Goal: Task Accomplishment & Management: Manage account settings

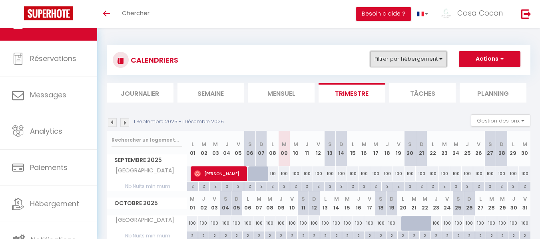
click at [438, 60] on button "Filtrer par hébergement" at bounding box center [408, 59] width 77 height 16
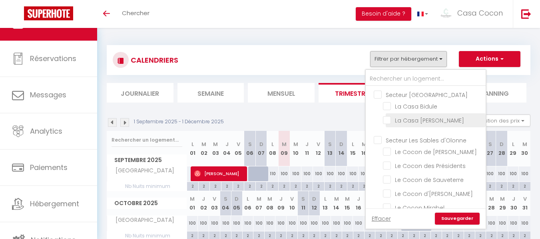
click at [387, 121] on input "La Casa [PERSON_NAME]" at bounding box center [433, 120] width 100 height 8
checkbox input "true"
checkbox input "false"
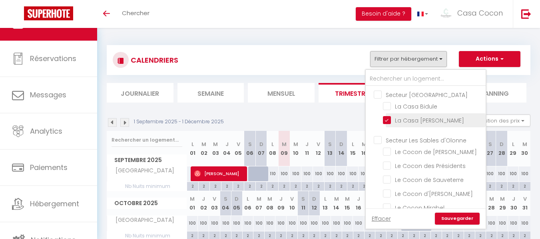
checkbox input "false"
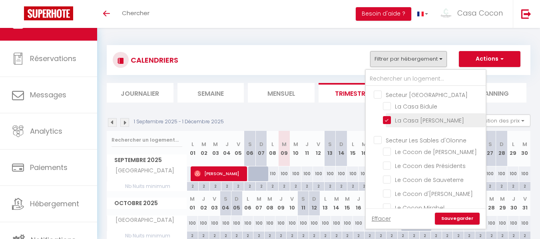
checkbox input "false"
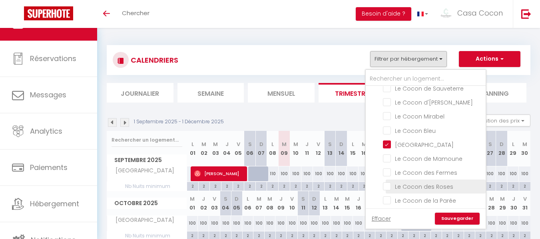
scroll to position [120, 0]
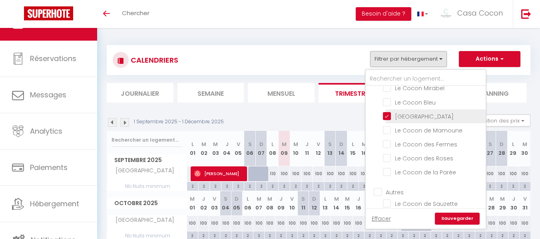
click at [385, 114] on input "[GEOGRAPHIC_DATA]" at bounding box center [433, 116] width 100 height 8
checkbox input "false"
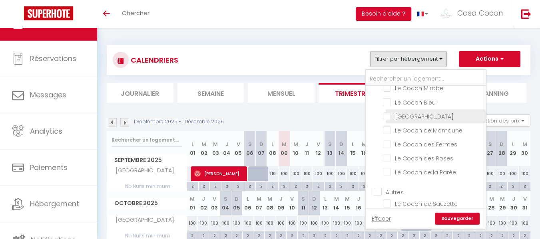
checkbox input "false"
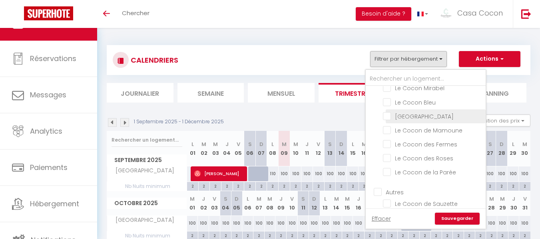
checkbox input "false"
click at [455, 217] on link "Sauvegarder" at bounding box center [457, 219] width 45 height 12
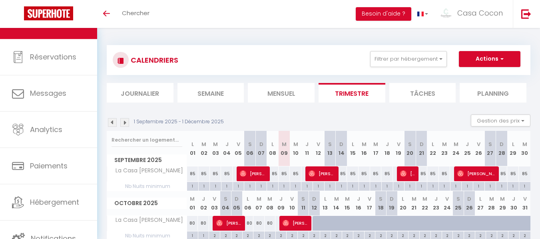
click at [112, 122] on img at bounding box center [112, 122] width 9 height 9
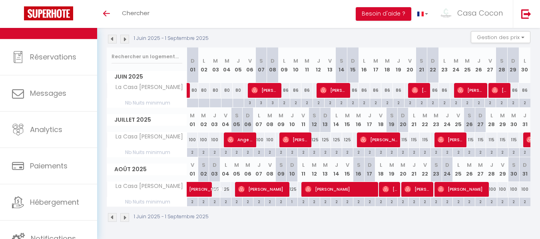
scroll to position [84, 0]
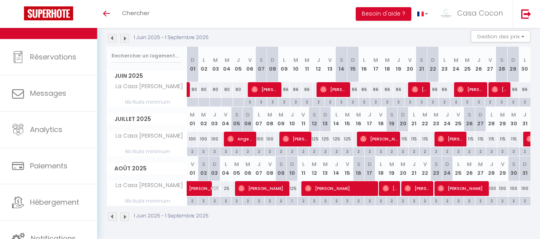
click at [112, 37] on img at bounding box center [112, 38] width 9 height 9
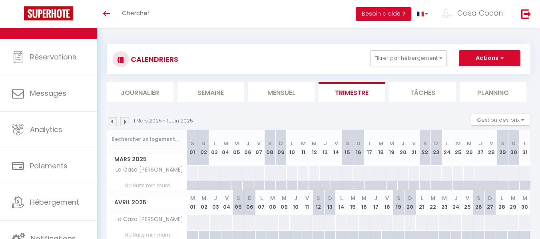
scroll to position [0, 0]
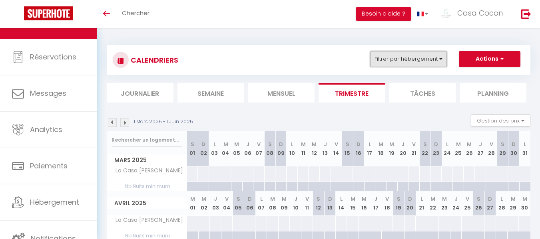
click at [441, 58] on button "Filtrer par hébergement" at bounding box center [408, 59] width 77 height 16
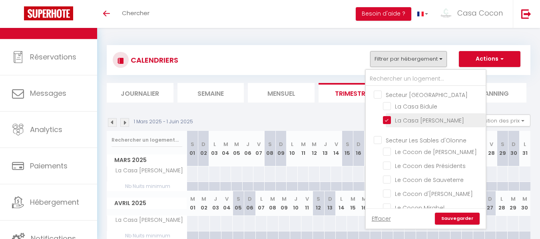
click at [384, 118] on input "La Casa [PERSON_NAME]" at bounding box center [433, 120] width 100 height 8
checkbox input "false"
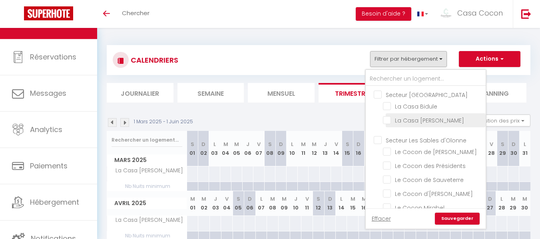
checkbox input "false"
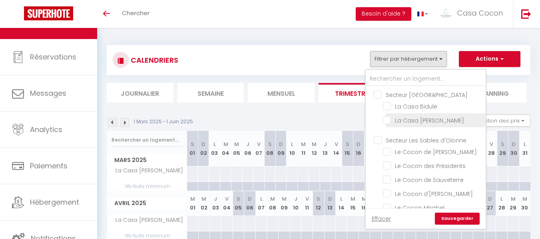
checkbox input "false"
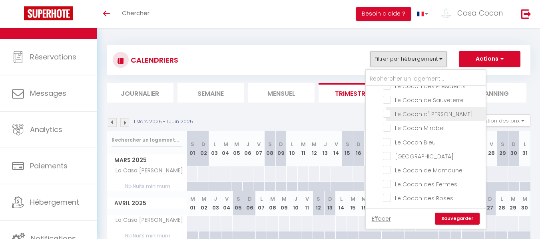
scroll to position [120, 0]
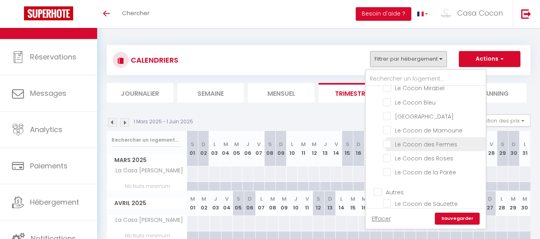
click at [388, 144] on input "Le Cocon des Fermes" at bounding box center [433, 144] width 100 height 8
checkbox input "true"
checkbox input "false"
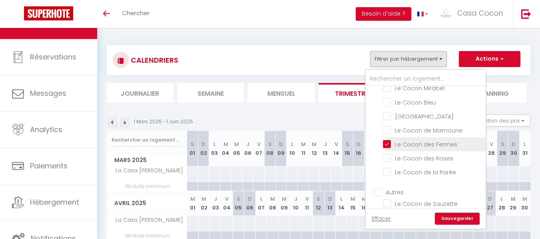
checkbox input "false"
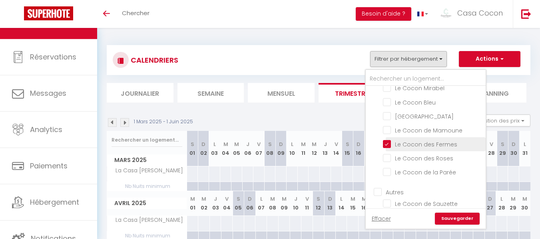
checkbox input "false"
click at [456, 219] on link "Sauvegarder" at bounding box center [457, 219] width 45 height 12
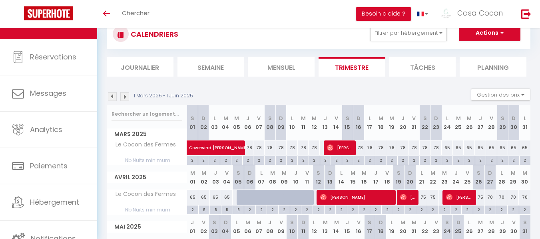
scroll to position [40, 0]
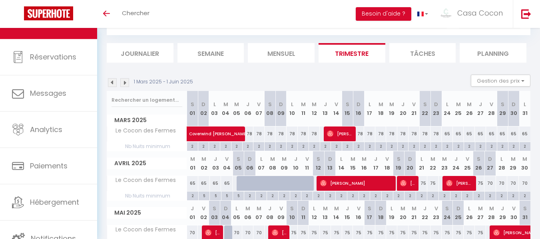
click at [126, 83] on img at bounding box center [124, 82] width 9 height 9
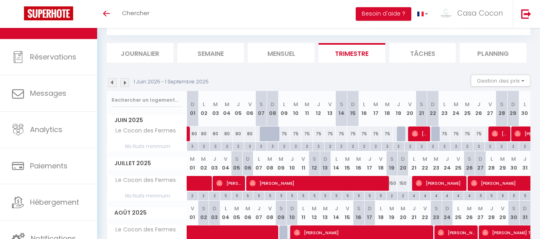
click at [126, 83] on img at bounding box center [124, 82] width 9 height 9
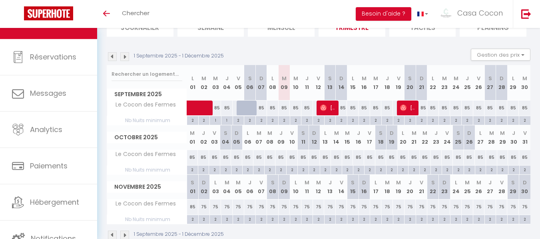
scroll to position [80, 0]
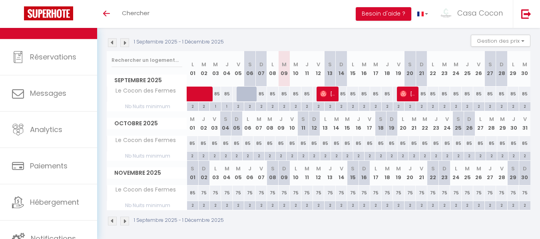
click at [283, 93] on div "85" at bounding box center [285, 94] width 12 height 15
type input "85"
type input "[DATE]"
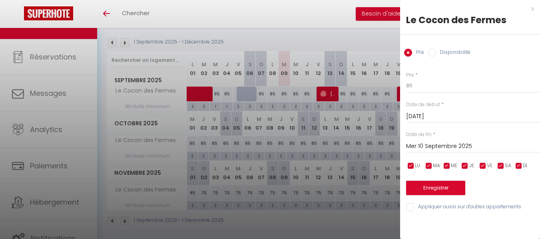
click at [433, 144] on input "Mer 10 Septembre 2025" at bounding box center [473, 146] width 134 height 10
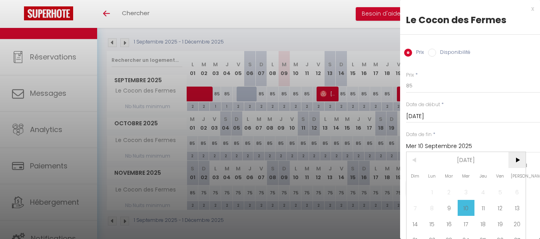
click at [518, 159] on span ">" at bounding box center [516, 160] width 17 height 16
click at [518, 224] on span "18" at bounding box center [516, 224] width 17 height 16
type input "[DATE]"
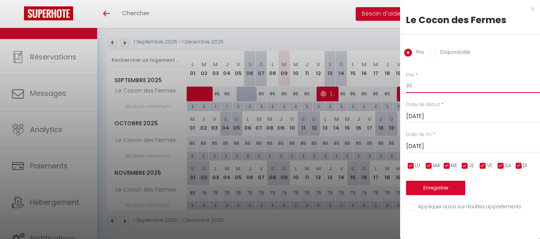
click at [414, 86] on input "85" at bounding box center [473, 86] width 134 height 14
type input "80"
click at [437, 188] on button "Enregistrer" at bounding box center [435, 188] width 59 height 14
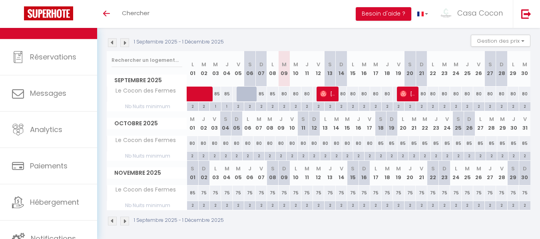
click at [124, 42] on img at bounding box center [124, 42] width 9 height 9
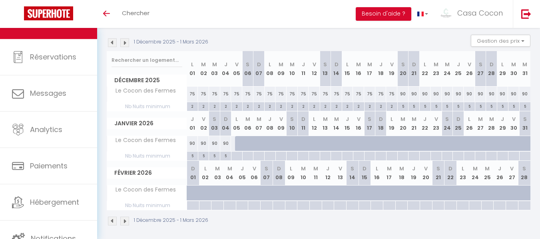
click at [113, 44] on img at bounding box center [112, 42] width 9 height 9
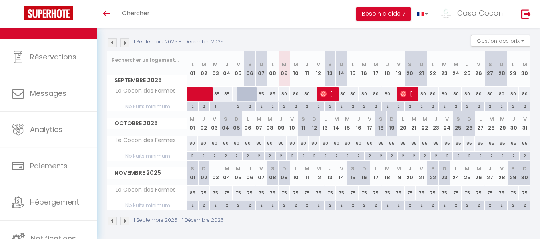
click at [203, 193] on div "75" at bounding box center [204, 193] width 12 height 15
type input "75"
type input "Dim 02 Novembre 2025"
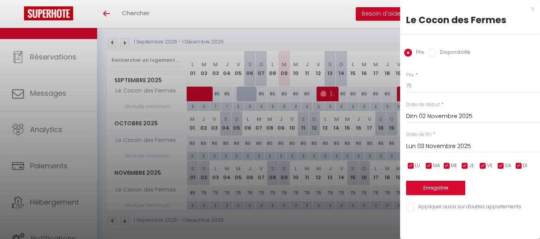
click at [426, 144] on input "Lun 03 Novembre 2025" at bounding box center [473, 146] width 134 height 10
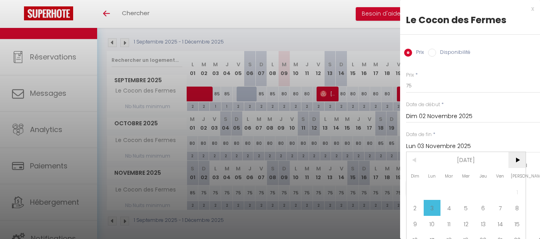
click at [517, 159] on span ">" at bounding box center [516, 160] width 17 height 16
click at [498, 223] on span "19" at bounding box center [500, 224] width 17 height 16
type input "Ven 19 Décembre 2025"
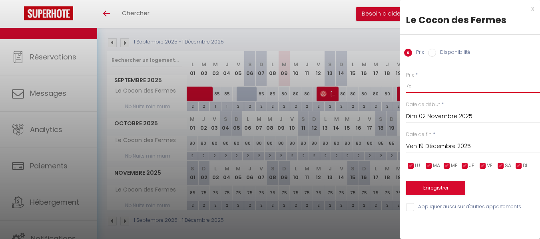
click at [413, 85] on input "75" at bounding box center [473, 86] width 134 height 14
type input "70"
click at [435, 189] on button "Enregistrer" at bounding box center [435, 188] width 59 height 14
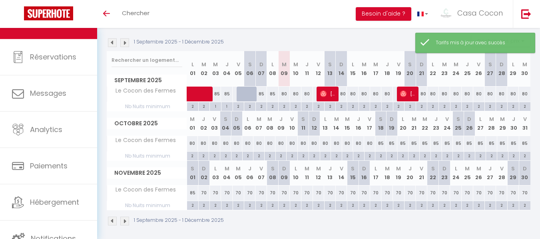
click at [125, 220] on img at bounding box center [124, 221] width 9 height 9
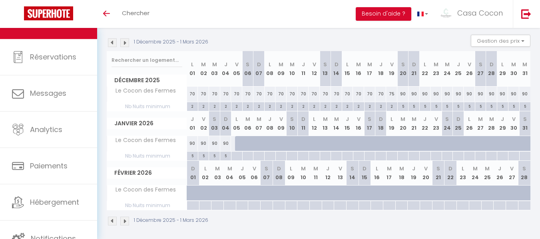
click at [392, 94] on div "75" at bounding box center [391, 94] width 11 height 15
type input "75"
type input "Ven 19 Décembre 2025"
type input "[DATE]"
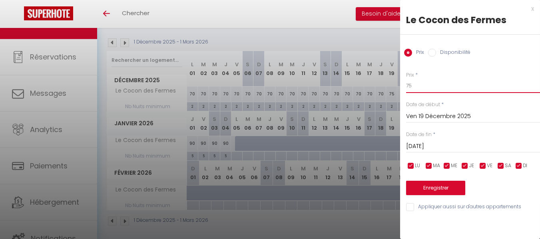
click at [412, 84] on input "75" at bounding box center [473, 86] width 134 height 14
type input "70"
click at [439, 187] on button "Enregistrer" at bounding box center [435, 188] width 59 height 14
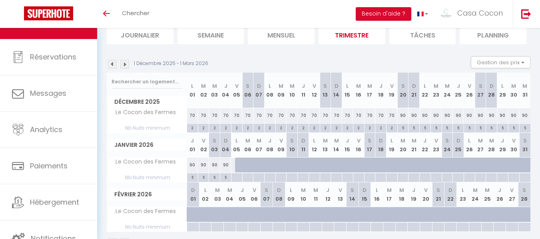
scroll to position [40, 0]
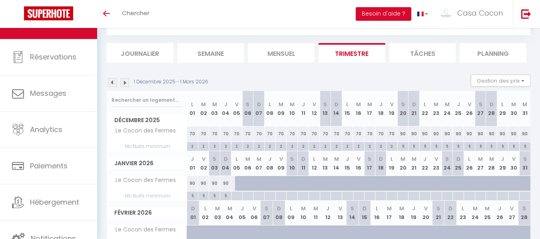
click at [112, 84] on img at bounding box center [112, 82] width 9 height 9
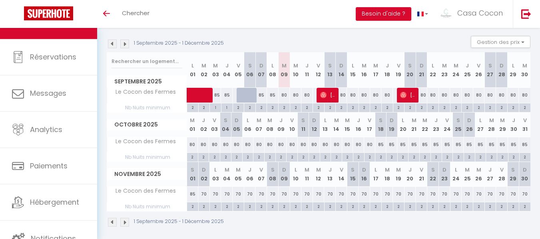
scroll to position [80, 0]
